Goal: Task Accomplishment & Management: Manage account settings

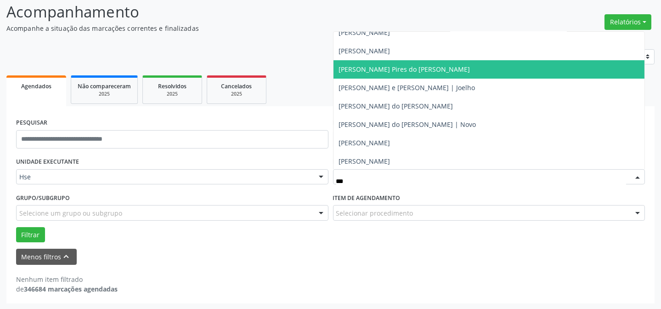
scroll to position [41, 0]
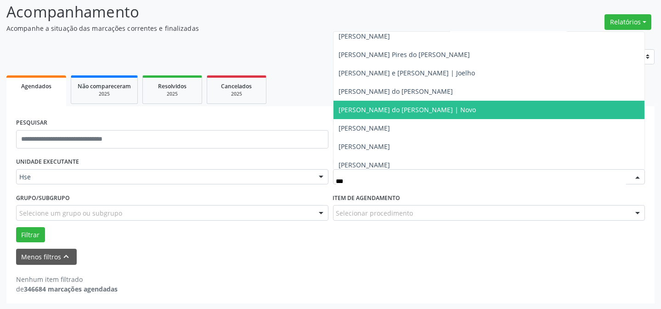
type input "****"
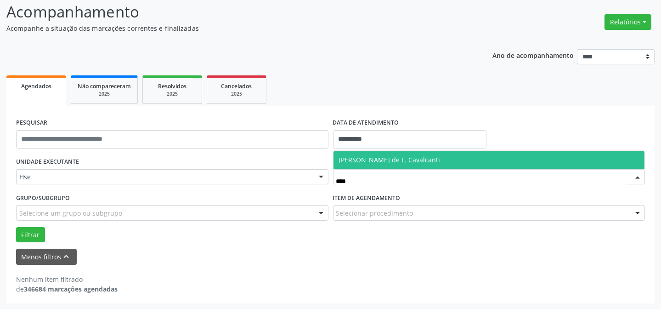
click at [426, 154] on span "[PERSON_NAME] de L. Cavalcanti" at bounding box center [490, 160] width 312 height 18
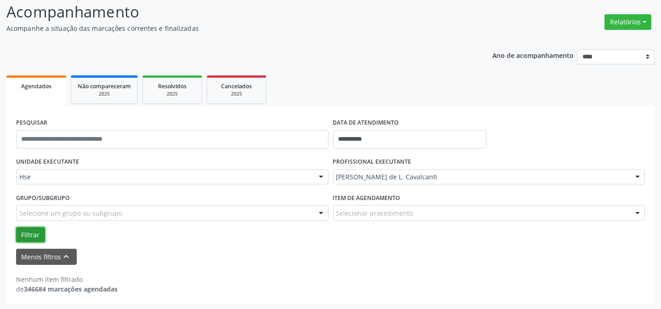
click at [29, 234] on button "Filtrar" at bounding box center [30, 235] width 29 height 16
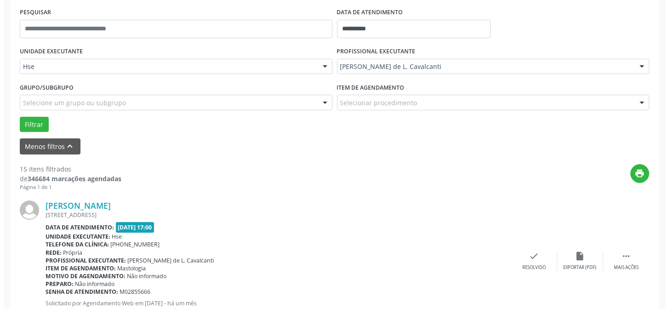
scroll to position [187, 0]
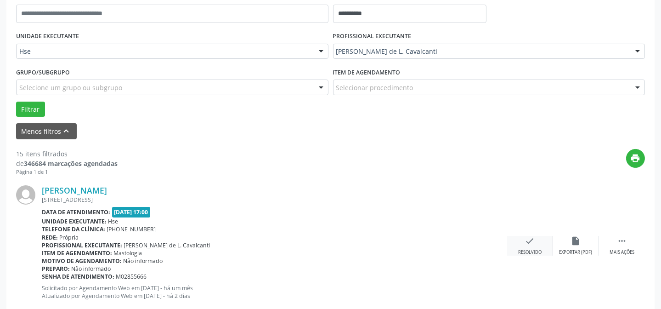
click at [525, 249] on div "Resolvido" at bounding box center [529, 252] width 23 height 6
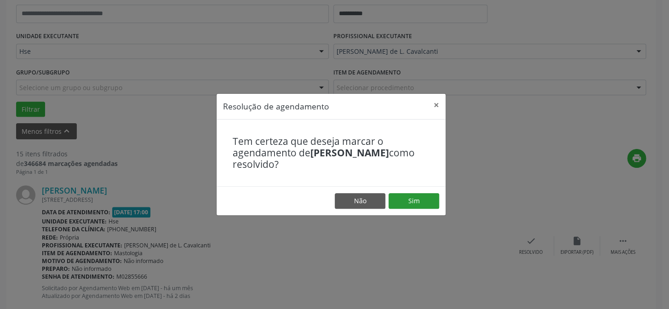
click at [413, 192] on footer "Não Sim" at bounding box center [330, 200] width 229 height 29
click at [414, 198] on button "Sim" at bounding box center [413, 201] width 51 height 16
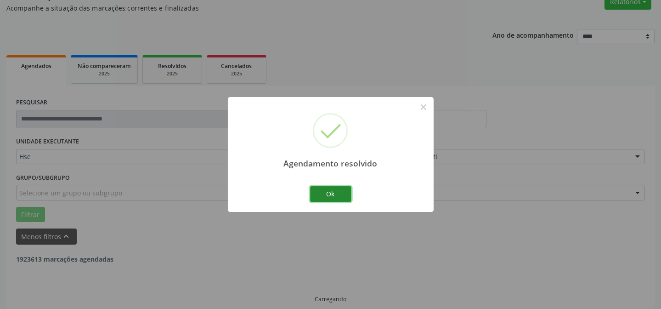
scroll to position [92, 0]
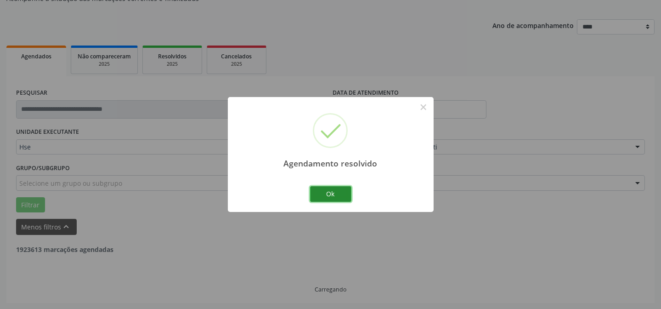
click at [327, 195] on button "Ok" at bounding box center [330, 194] width 41 height 16
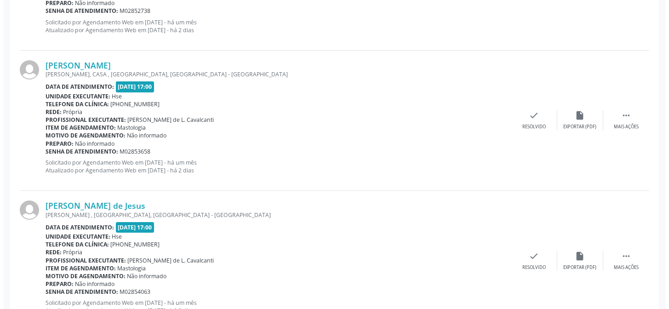
scroll to position [468, 0]
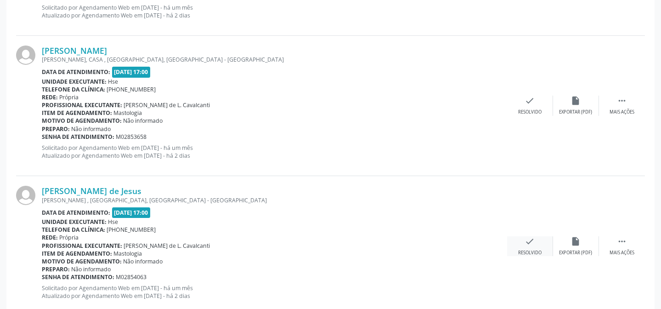
click at [533, 242] on icon "check" at bounding box center [530, 241] width 10 height 10
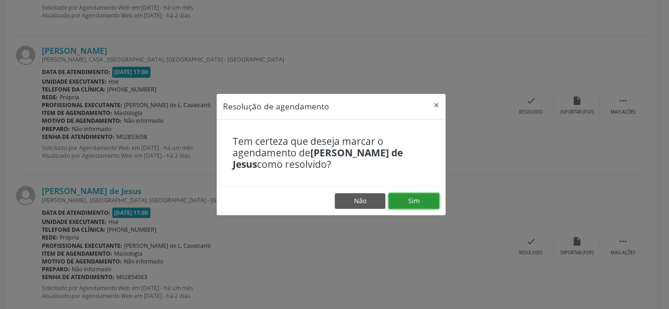
click at [402, 197] on button "Sim" at bounding box center [413, 201] width 51 height 16
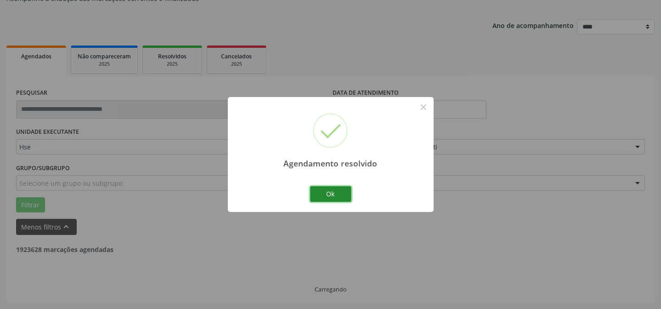
click at [331, 193] on button "Ok" at bounding box center [330, 194] width 41 height 16
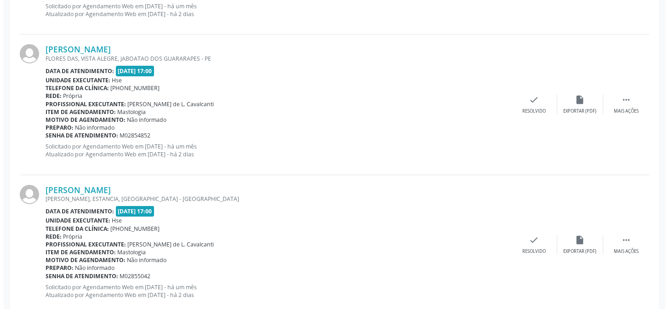
scroll to position [635, 0]
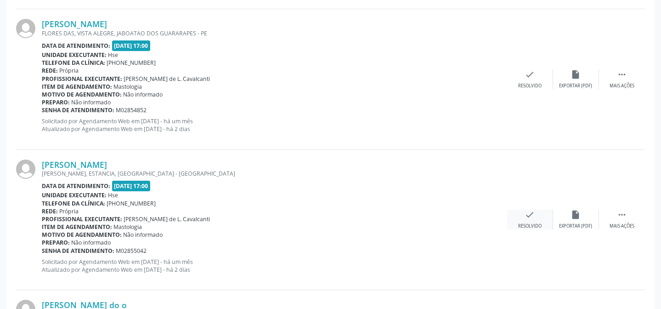
click at [528, 216] on icon "check" at bounding box center [530, 215] width 10 height 10
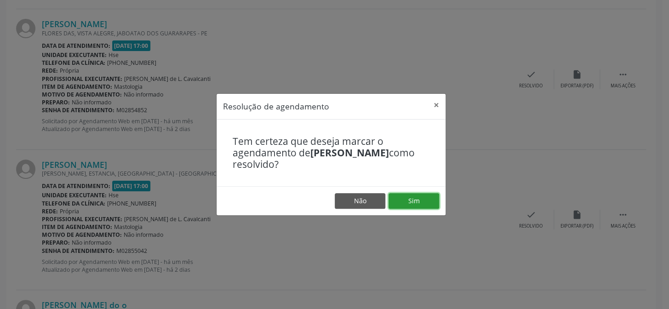
click at [413, 204] on button "Sim" at bounding box center [413, 201] width 51 height 16
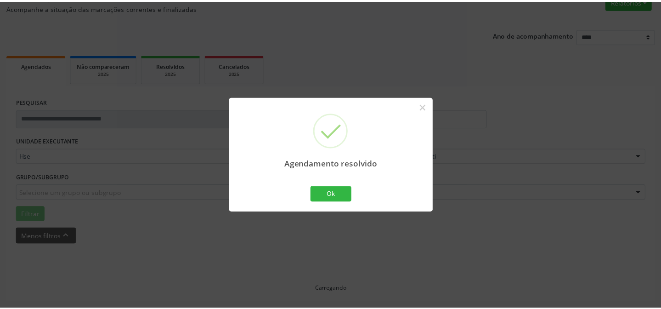
scroll to position [82, 0]
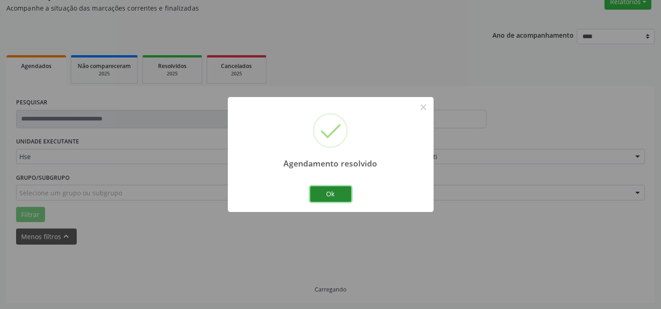
click at [339, 193] on button "Ok" at bounding box center [330, 194] width 41 height 16
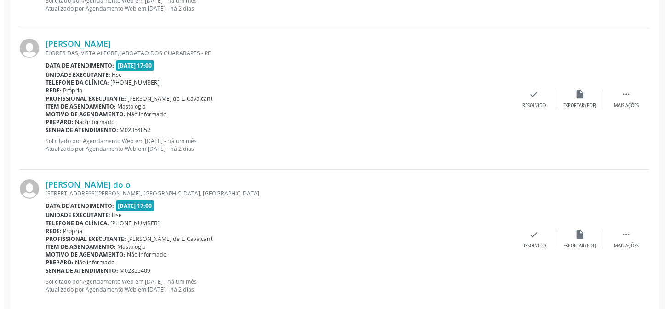
scroll to position [625, 0]
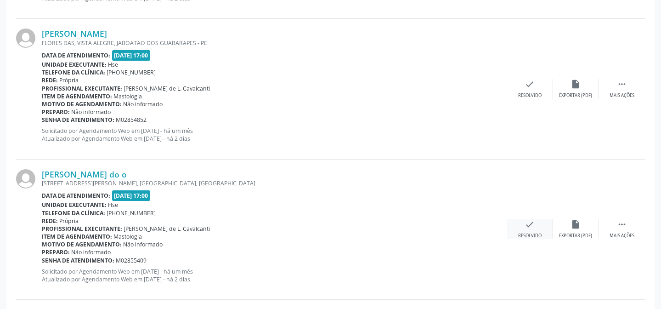
click at [524, 230] on div "check Resolvido" at bounding box center [530, 229] width 46 height 20
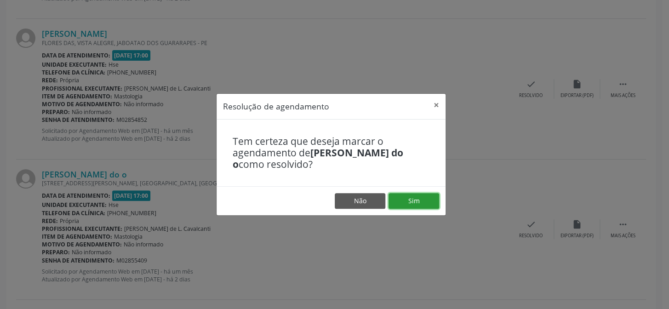
click at [401, 201] on button "Sim" at bounding box center [413, 201] width 51 height 16
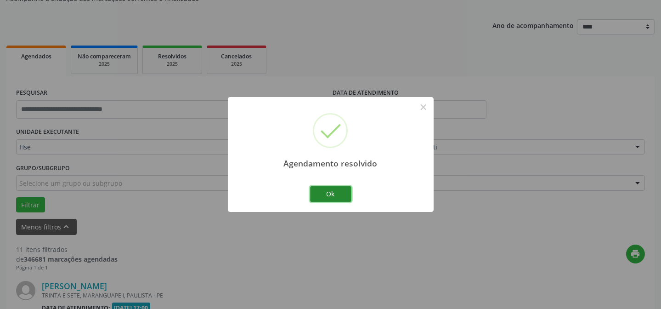
click at [334, 194] on button "Ok" at bounding box center [330, 194] width 41 height 16
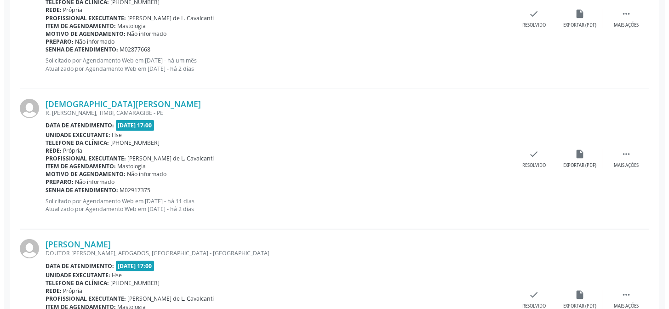
scroll to position [1503, 0]
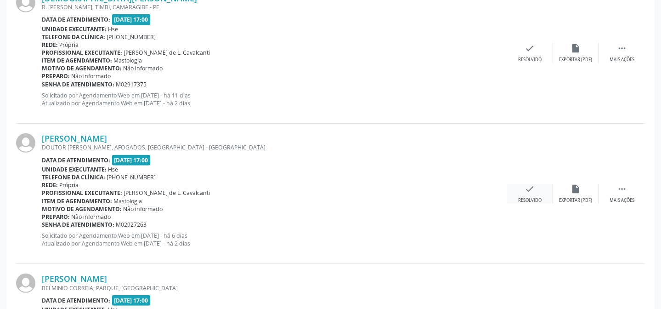
click at [537, 191] on div "check Resolvido" at bounding box center [530, 194] width 46 height 20
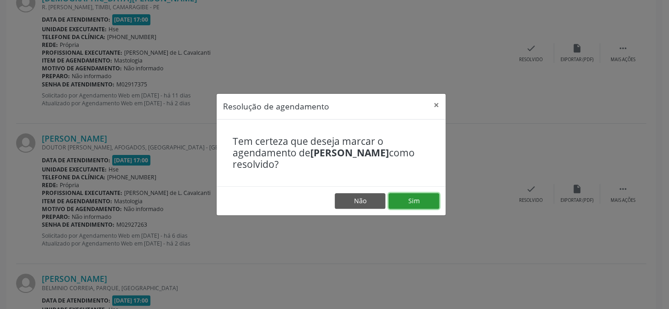
click at [428, 195] on button "Sim" at bounding box center [413, 201] width 51 height 16
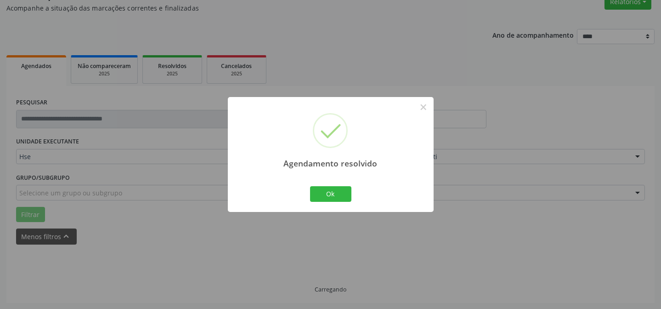
scroll to position [92, 0]
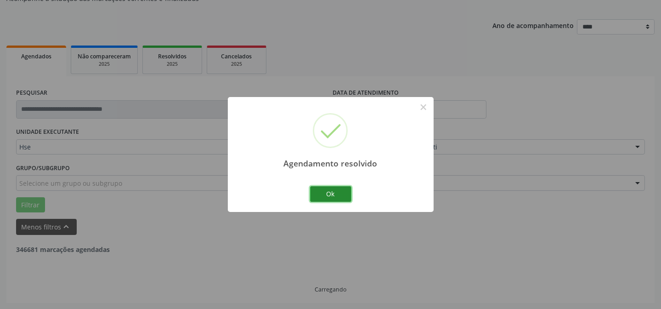
click at [311, 189] on button "Ok" at bounding box center [330, 194] width 41 height 16
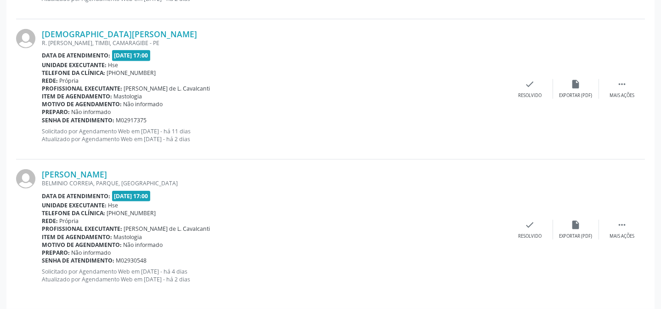
scroll to position [1471, 0]
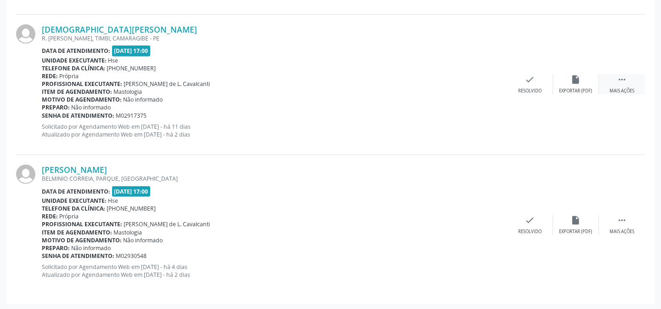
click at [618, 81] on icon "" at bounding box center [622, 79] width 10 height 10
click at [565, 84] on div "alarm_off Não compareceu" at bounding box center [576, 84] width 46 height 20
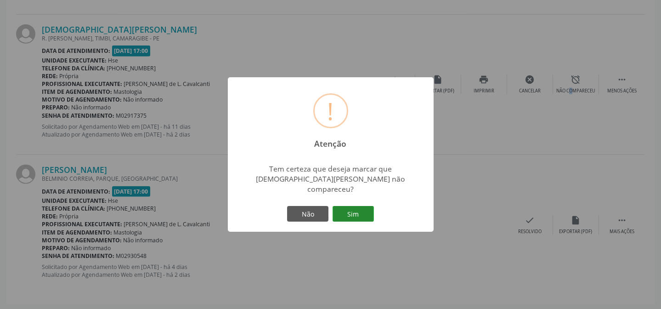
drag, startPoint x: 360, startPoint y: 207, endPoint x: 401, endPoint y: 128, distance: 88.8
click at [362, 206] on button "Sim" at bounding box center [353, 214] width 41 height 16
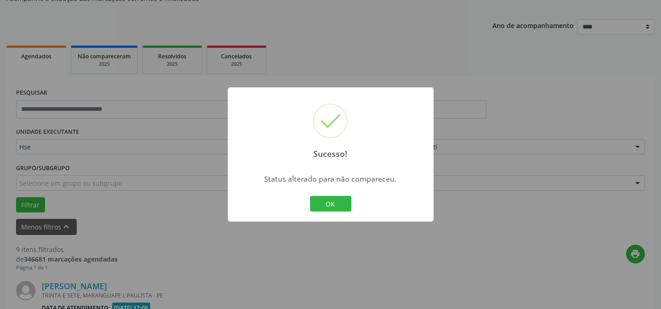
scroll to position [1331, 0]
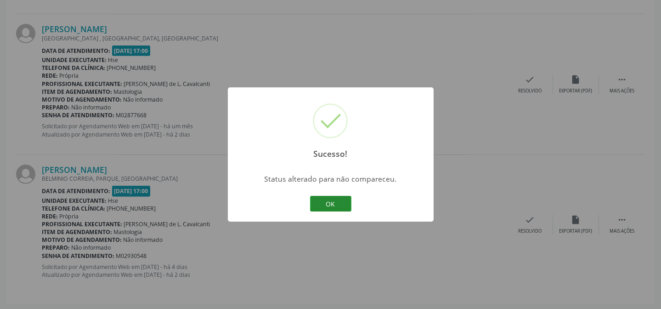
click at [336, 203] on button "OK" at bounding box center [330, 204] width 41 height 16
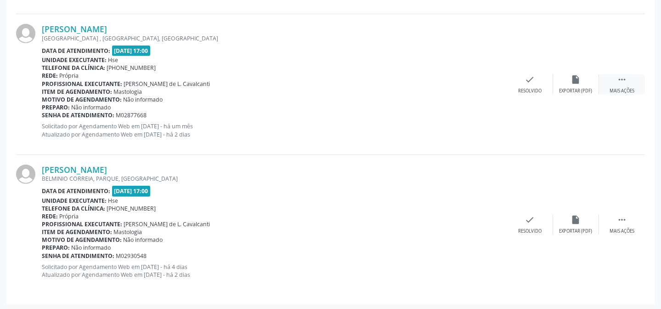
click at [614, 77] on div " Mais ações" at bounding box center [622, 84] width 46 height 20
click at [592, 83] on div "alarm_off Não compareceu" at bounding box center [576, 84] width 46 height 20
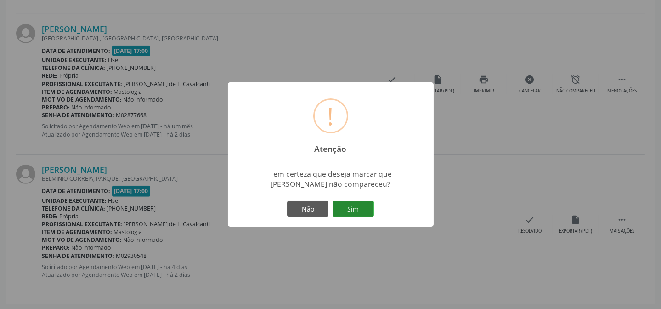
click at [366, 204] on button "Sim" at bounding box center [353, 209] width 41 height 16
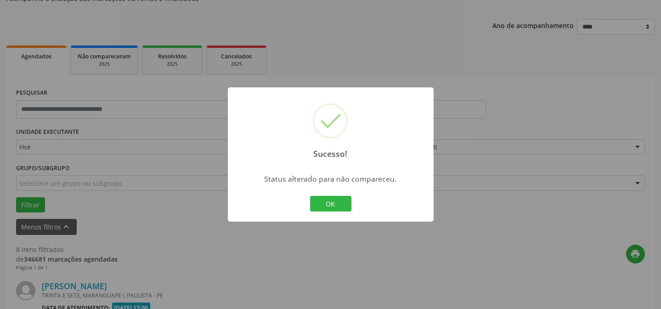
scroll to position [1191, 0]
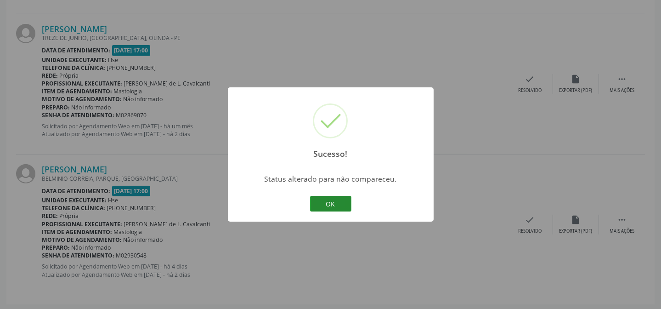
click at [336, 206] on button "OK" at bounding box center [330, 204] width 41 height 16
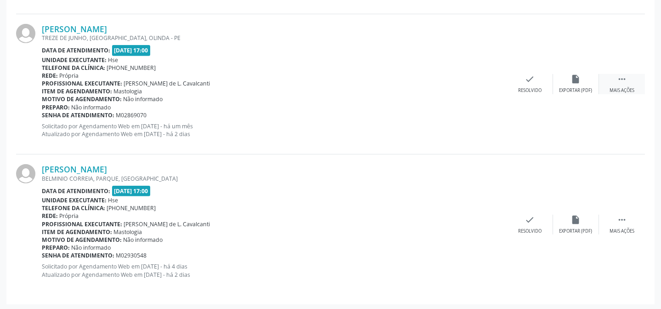
click at [620, 77] on icon "" at bounding box center [622, 79] width 10 height 10
click at [590, 87] on div "Não compareceu" at bounding box center [575, 90] width 39 height 6
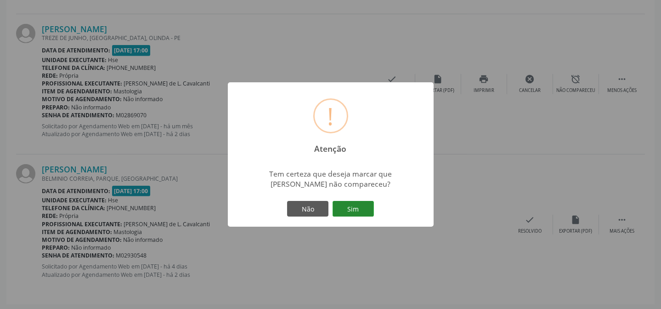
click at [365, 204] on button "Sim" at bounding box center [353, 209] width 41 height 16
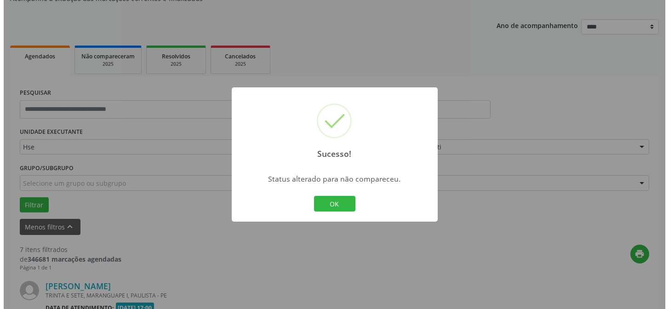
scroll to position [1051, 0]
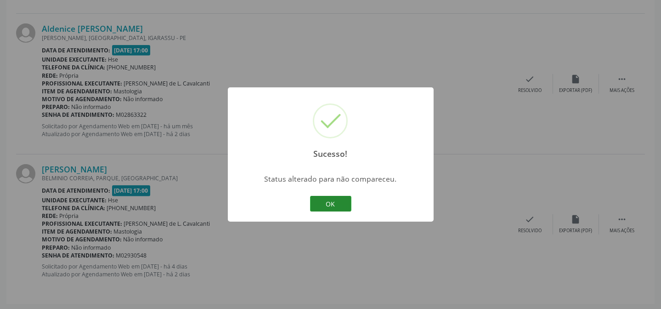
click at [333, 203] on button "OK" at bounding box center [330, 204] width 41 height 16
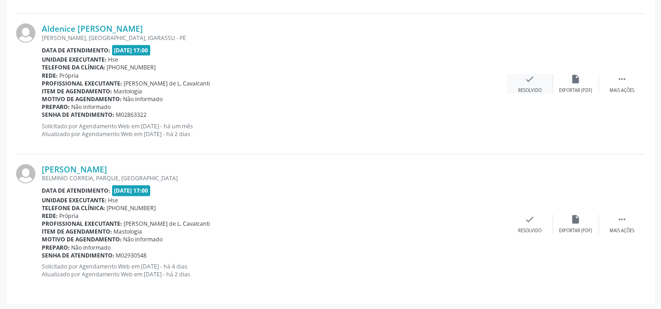
click at [542, 85] on div "check Resolvido" at bounding box center [530, 84] width 46 height 20
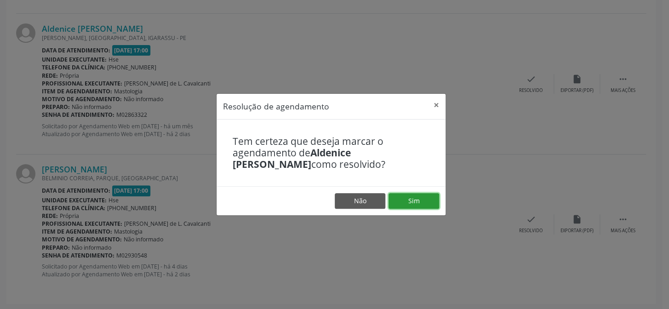
click at [424, 194] on button "Sim" at bounding box center [413, 201] width 51 height 16
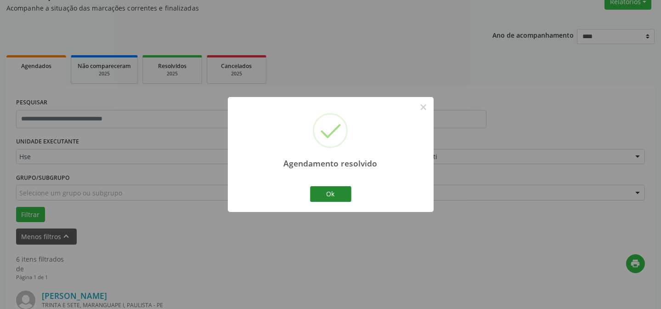
scroll to position [911, 0]
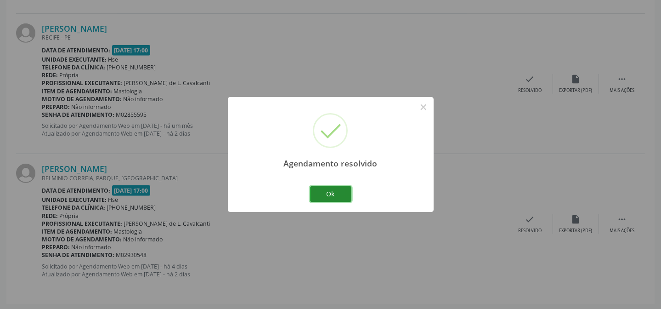
click at [331, 197] on button "Ok" at bounding box center [330, 194] width 41 height 16
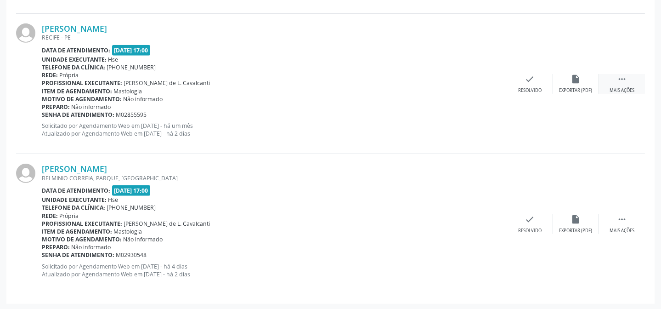
click at [627, 87] on div "Mais ações" at bounding box center [622, 90] width 25 height 6
click at [586, 88] on div "Não compareceu" at bounding box center [575, 90] width 39 height 6
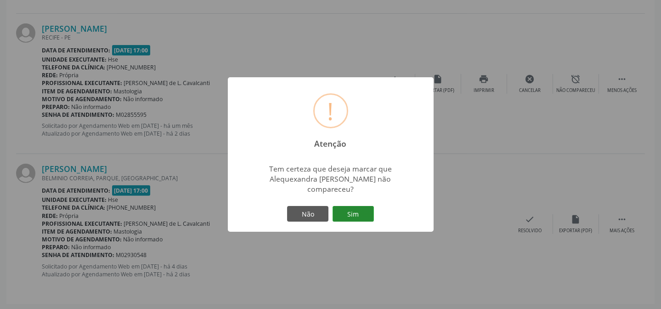
click at [366, 211] on button "Sim" at bounding box center [353, 214] width 41 height 16
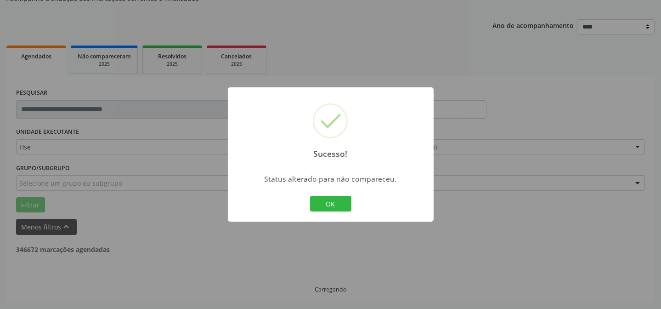
scroll to position [771, 0]
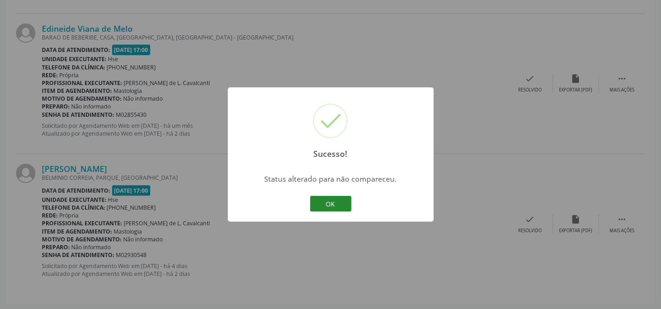
click at [339, 204] on button "OK" at bounding box center [330, 204] width 41 height 16
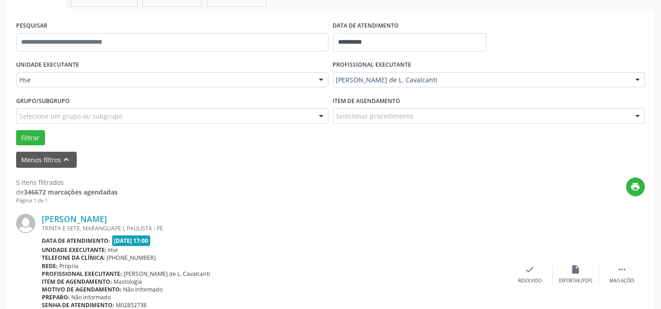
scroll to position [186, 0]
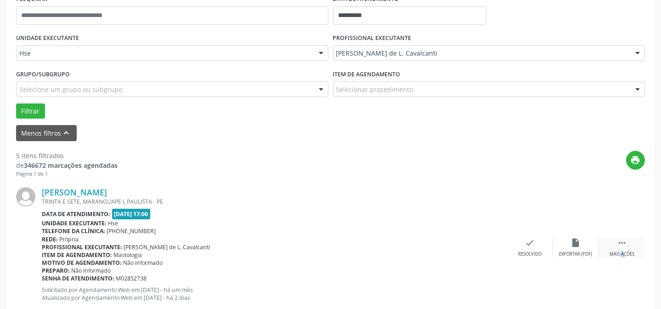
click at [612, 247] on div " Mais ações" at bounding box center [622, 248] width 46 height 20
click at [571, 246] on icon "alarm_off" at bounding box center [576, 243] width 10 height 10
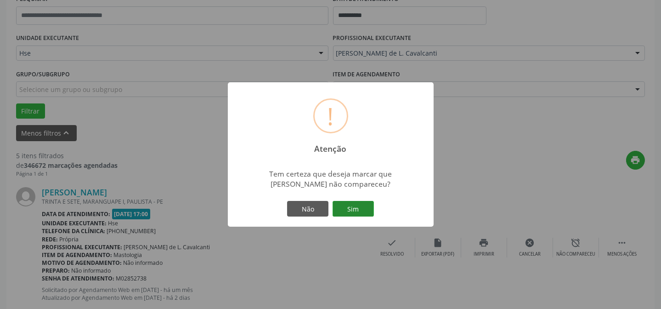
click at [346, 205] on button "Sim" at bounding box center [353, 209] width 41 height 16
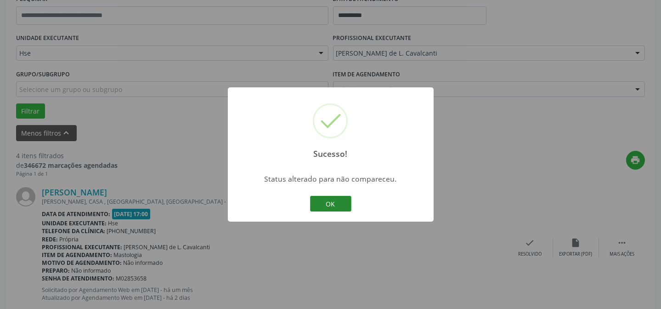
click at [325, 204] on button "OK" at bounding box center [330, 204] width 41 height 16
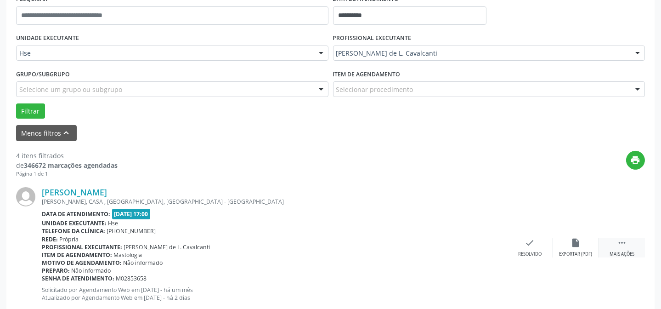
click at [624, 246] on icon "" at bounding box center [622, 243] width 10 height 10
click at [576, 244] on icon "alarm_off" at bounding box center [576, 243] width 10 height 10
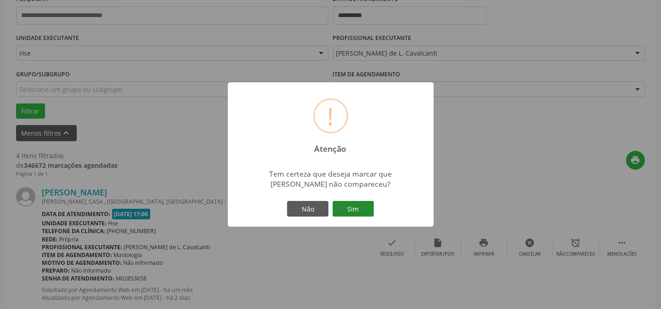
click at [348, 206] on button "Sim" at bounding box center [353, 209] width 41 height 16
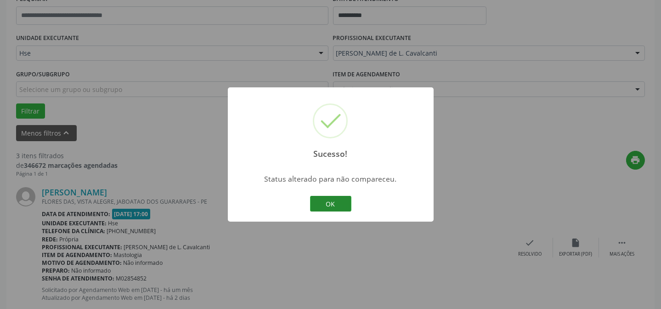
click at [324, 200] on button "OK" at bounding box center [330, 204] width 41 height 16
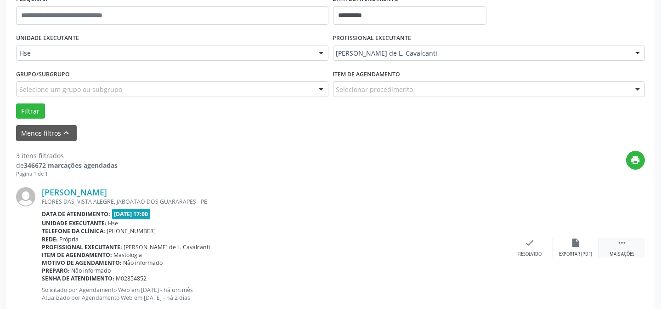
click at [620, 248] on div " Mais ações" at bounding box center [622, 248] width 46 height 20
click at [563, 239] on div "alarm_off Não compareceu" at bounding box center [576, 248] width 46 height 20
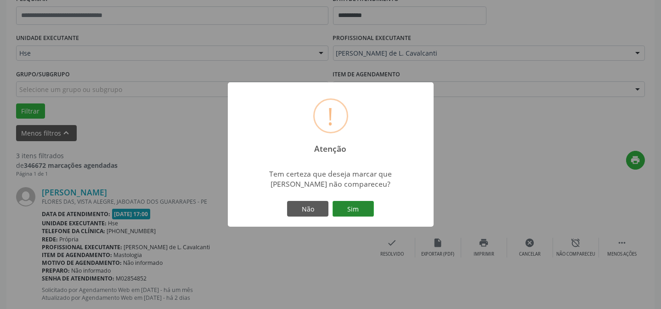
click at [358, 210] on button "Sim" at bounding box center [353, 209] width 41 height 16
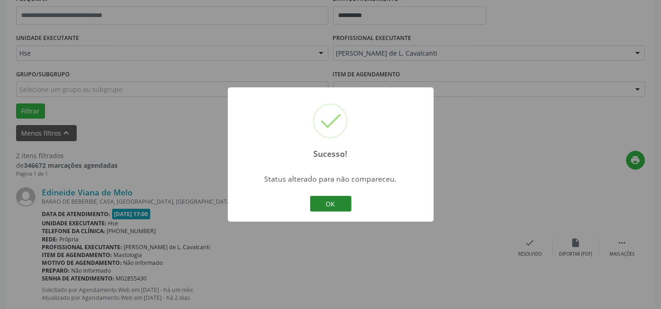
click at [328, 203] on button "OK" at bounding box center [330, 204] width 41 height 16
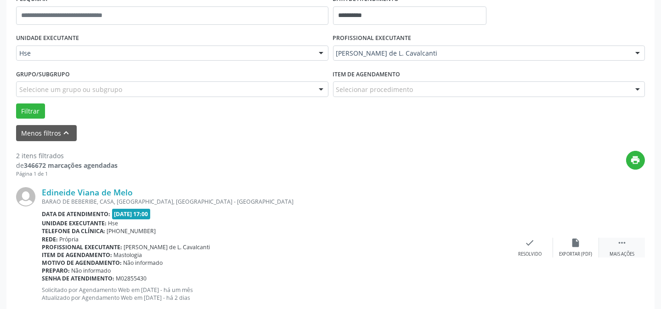
click at [618, 248] on div " Mais ações" at bounding box center [622, 248] width 46 height 20
click at [567, 253] on div "Não compareceu" at bounding box center [575, 254] width 39 height 6
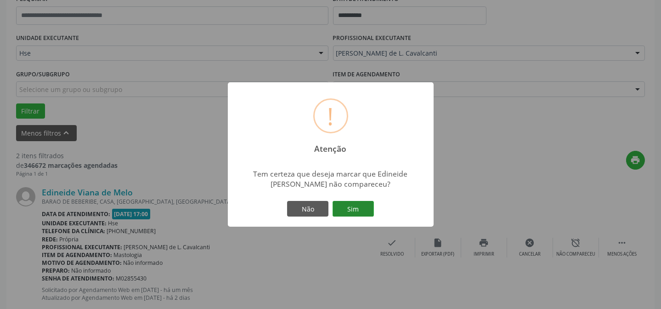
click at [363, 211] on button "Sim" at bounding box center [353, 209] width 41 height 16
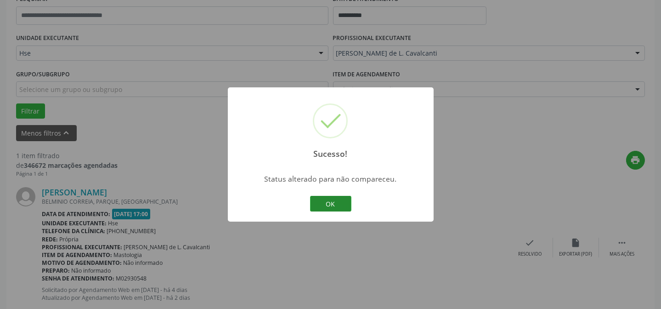
click at [340, 199] on button "OK" at bounding box center [330, 204] width 41 height 16
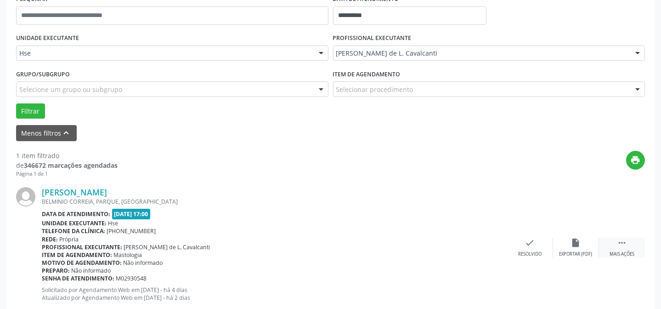
click at [617, 249] on div " Mais ações" at bounding box center [622, 248] width 46 height 20
click at [574, 246] on icon "alarm_off" at bounding box center [576, 243] width 10 height 10
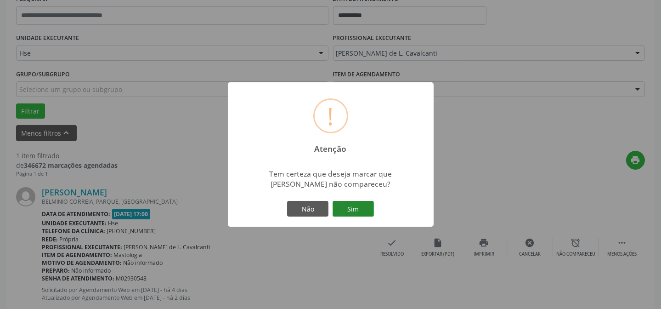
click at [369, 206] on button "Sim" at bounding box center [353, 209] width 41 height 16
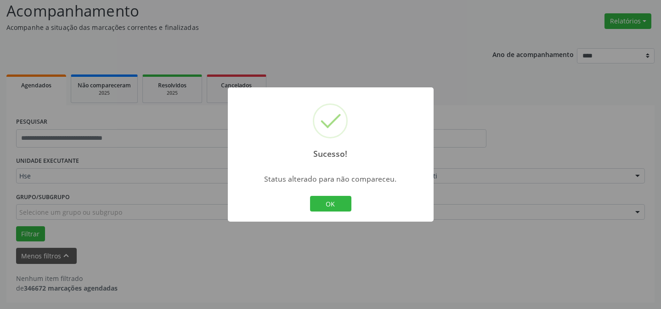
scroll to position [62, 0]
click at [346, 202] on button "OK" at bounding box center [330, 204] width 41 height 16
